Goal: Complete application form

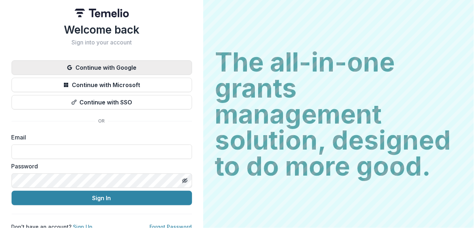
click at [108, 68] on button "Continue with Google" at bounding box center [102, 67] width 180 height 14
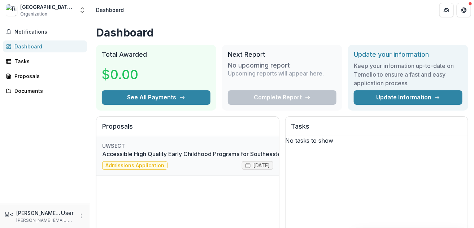
click at [145, 153] on link "Accessible High Quality Early Childhood Programs for Southeastern [US_STATE] Fa…" at bounding box center [223, 153] width 242 height 9
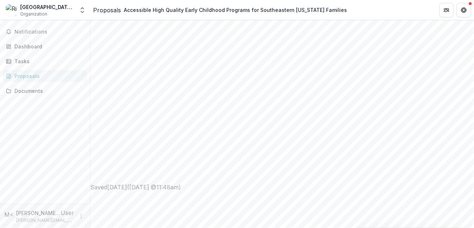
scroll to position [257, 0]
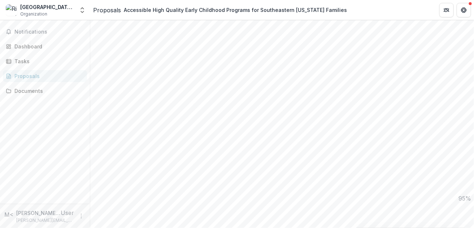
scroll to position [418, 0]
drag, startPoint x: 139, startPoint y: 139, endPoint x: 95, endPoint y: 121, distance: 46.8
copy div "What need is the program meeting in the community? * Identify specific gaps, pr…"
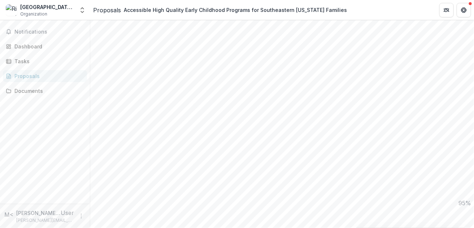
scroll to position [73, 0]
drag, startPoint x: 101, startPoint y: 152, endPoint x: 316, endPoint y: 176, distance: 216.4
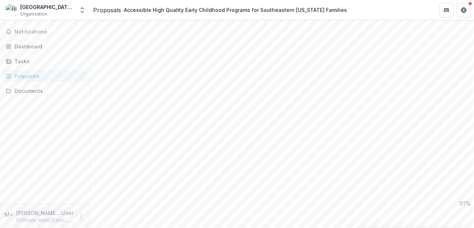
paste textarea "**********"
drag, startPoint x: 324, startPoint y: 168, endPoint x: 327, endPoint y: 140, distance: 27.9
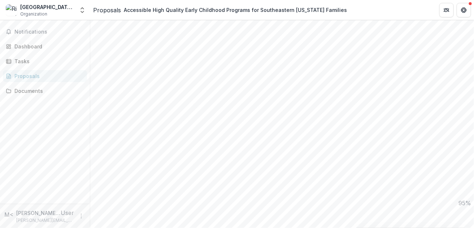
paste textarea
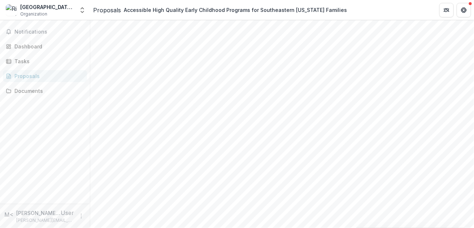
scroll to position [696, 0]
type textarea "**********"
drag, startPoint x: 220, startPoint y: 65, endPoint x: 91, endPoint y: 58, distance: 129.7
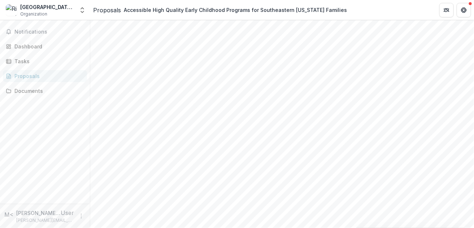
copy div "Provide data and narrative that demonstrates the program's success last year. I…"
